Goal: Task Accomplishment & Management: Use online tool/utility

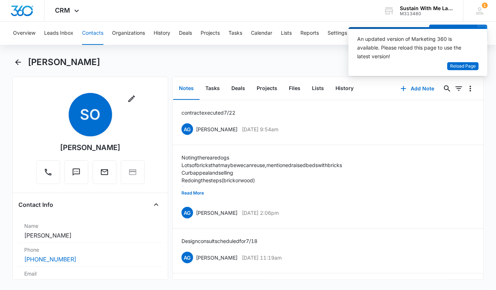
scroll to position [112, 0]
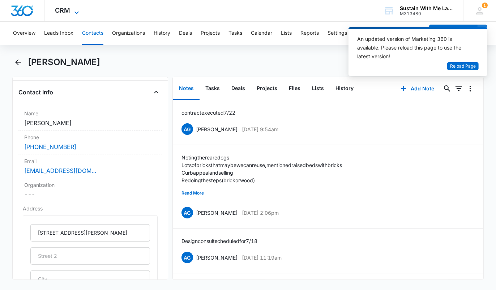
click at [78, 10] on icon at bounding box center [76, 12] width 9 height 9
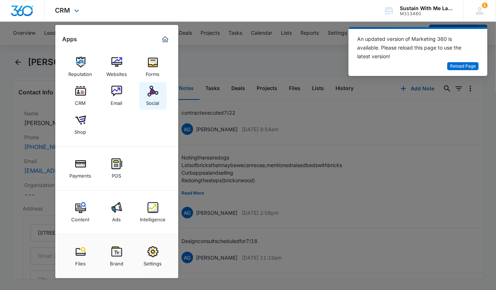
click at [155, 90] on img at bounding box center [152, 91] width 11 height 11
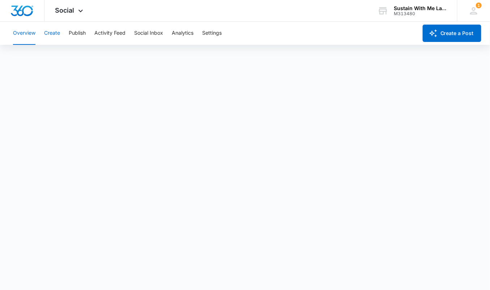
click at [51, 39] on button "Create" at bounding box center [52, 33] width 16 height 23
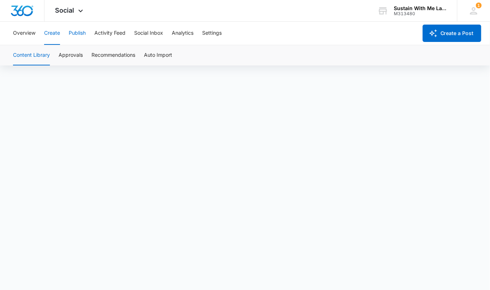
click at [82, 35] on button "Publish" at bounding box center [77, 33] width 17 height 23
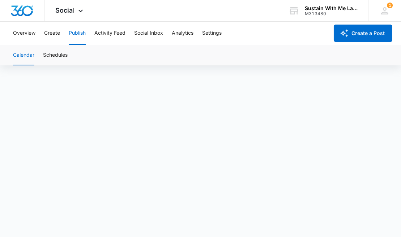
scroll to position [5, 0]
click at [57, 37] on button "Create" at bounding box center [52, 33] width 16 height 23
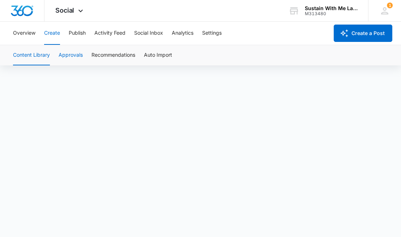
click at [65, 53] on button "Approvals" at bounding box center [71, 55] width 24 height 20
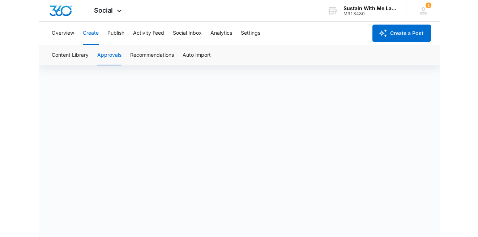
scroll to position [5, 0]
